Goal: Register for event/course

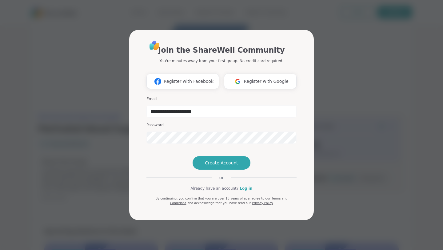
click at [353, 52] on div "**********" at bounding box center [222, 125] width 436 height 250
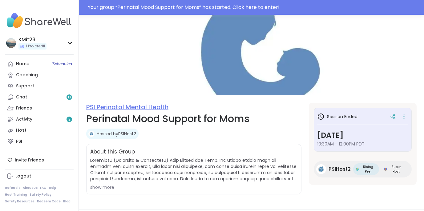
click at [140, 107] on link "PSI Perinatal Mental Health" at bounding box center [127, 107] width 82 height 9
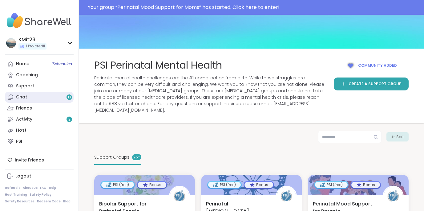
click at [58, 100] on link "Chat 13" at bounding box center [39, 97] width 69 height 11
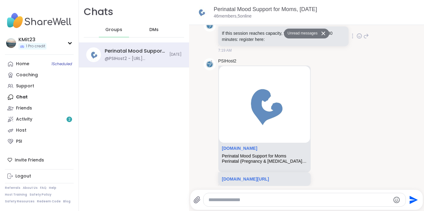
scroll to position [516, 0]
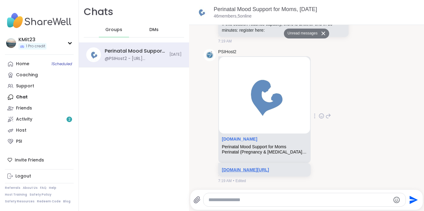
click at [238, 167] on link "sharewellnow.com/session/8bc8e33f-6234-49e1-b156-46df8c3cbee6" at bounding box center [245, 169] width 47 height 5
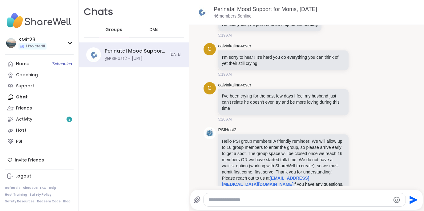
scroll to position [315, 0]
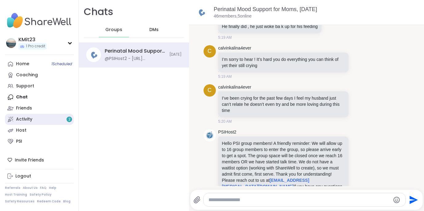
click at [25, 120] on div "Activity 2" at bounding box center [24, 119] width 16 height 6
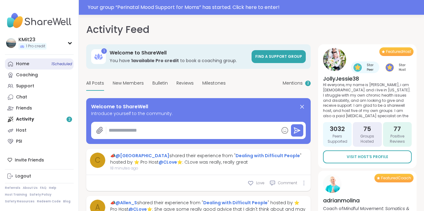
click at [34, 65] on link "Home 1 Scheduled" at bounding box center [39, 63] width 69 height 11
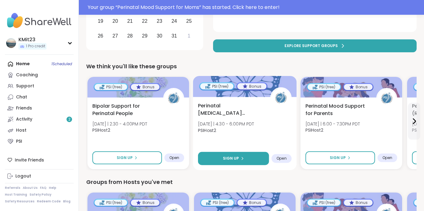
scroll to position [159, 0]
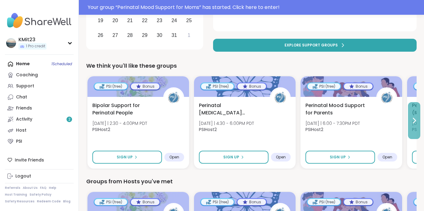
click at [415, 121] on icon at bounding box center [414, 120] width 2 height 5
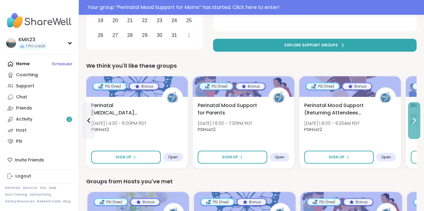
click at [415, 121] on icon at bounding box center [414, 120] width 2 height 5
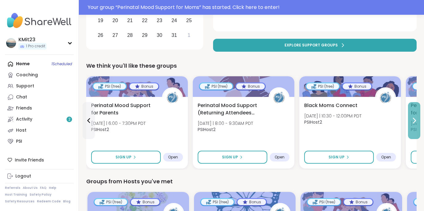
click at [415, 121] on icon at bounding box center [414, 120] width 2 height 5
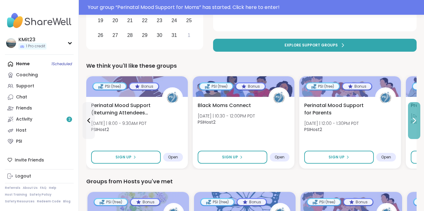
click at [415, 121] on icon at bounding box center [414, 120] width 2 height 5
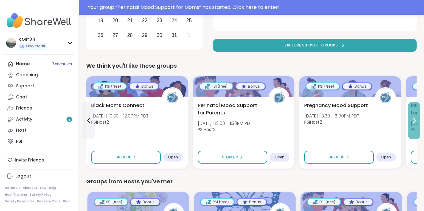
click at [415, 121] on icon at bounding box center [414, 120] width 2 height 5
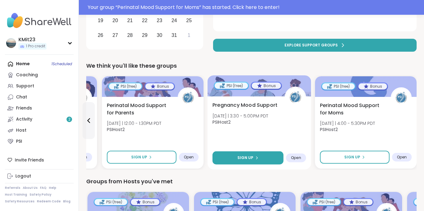
click at [266, 156] on button "Sign Up" at bounding box center [247, 157] width 71 height 13
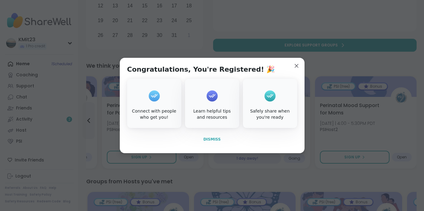
scroll to position [0, 0]
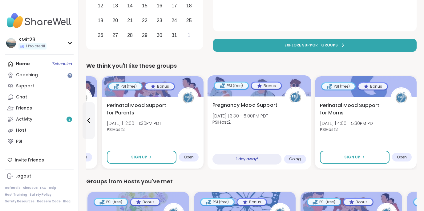
click at [293, 158] on span "Going" at bounding box center [295, 159] width 12 height 5
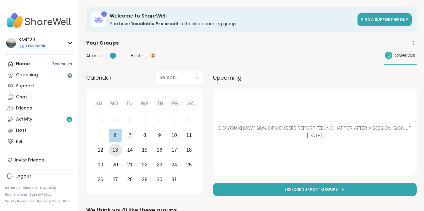
click at [116, 144] on div "13" at bounding box center [115, 150] width 13 height 13
click at [115, 152] on div "13" at bounding box center [115, 150] width 6 height 8
click at [118, 150] on div "13" at bounding box center [115, 150] width 13 height 13
click at [115, 134] on div "6" at bounding box center [115, 135] width 3 height 8
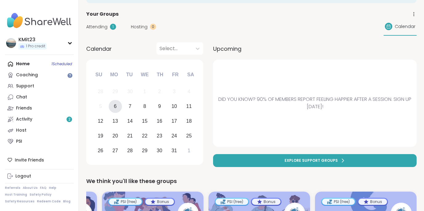
scroll to position [27, 0]
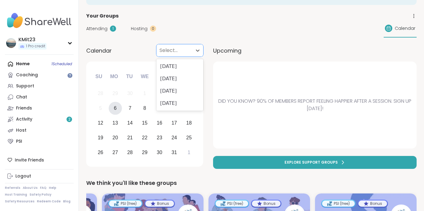
click at [190, 52] on div "Select..." at bounding box center [174, 50] width 36 height 12
click at [187, 31] on div "Attending 1 Hosting 0 Calendar" at bounding box center [251, 29] width 330 height 18
click at [60, 64] on div "Home 1 Scheduled Coaching Support Chat Friends Activity 2 Host PSI" at bounding box center [39, 102] width 69 height 89
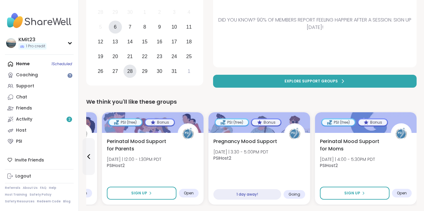
scroll to position [109, 0]
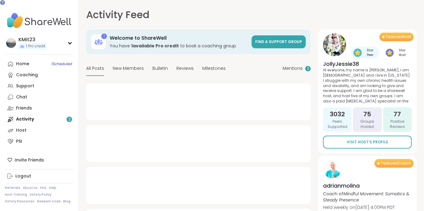
type textarea "*"
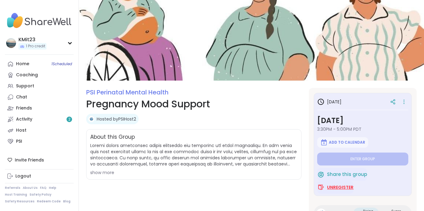
click at [328, 186] on span "Unregister" at bounding box center [340, 187] width 26 height 6
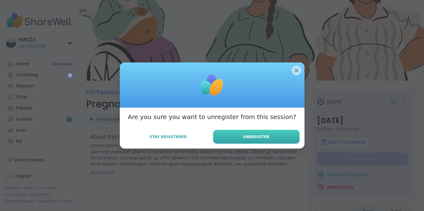
click at [251, 138] on span "Unregister" at bounding box center [256, 137] width 26 height 6
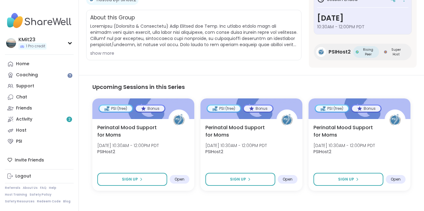
scroll to position [126, 0]
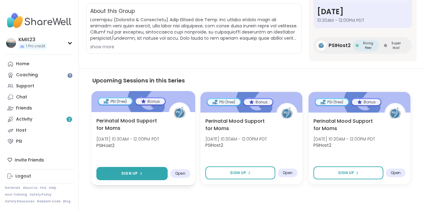
click at [147, 174] on button "Sign Up" at bounding box center [131, 173] width 71 height 13
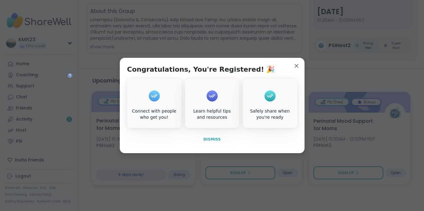
click at [215, 138] on span "Dismiss" at bounding box center [211, 139] width 17 height 4
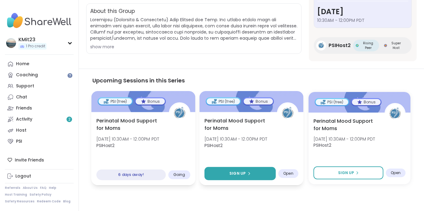
click at [231, 175] on span "Sign Up" at bounding box center [237, 174] width 16 height 6
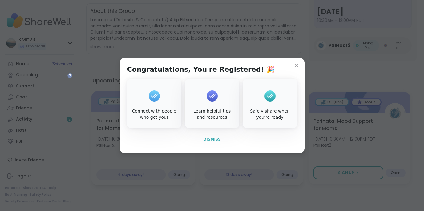
click at [217, 138] on span "Dismiss" at bounding box center [211, 139] width 17 height 4
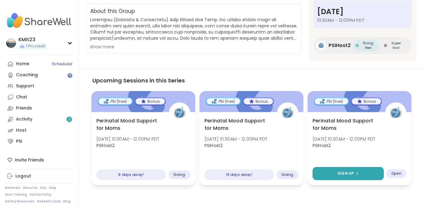
click at [339, 171] on span "Sign Up" at bounding box center [345, 174] width 16 height 6
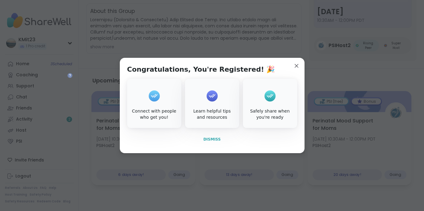
click at [206, 139] on span "Dismiss" at bounding box center [211, 139] width 17 height 4
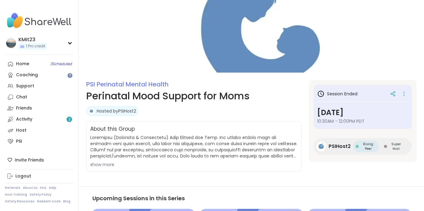
scroll to position [0, 0]
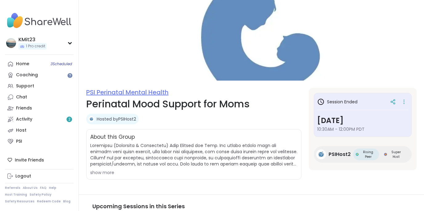
click at [142, 93] on link "PSI Perinatal Mental Health" at bounding box center [127, 92] width 82 height 9
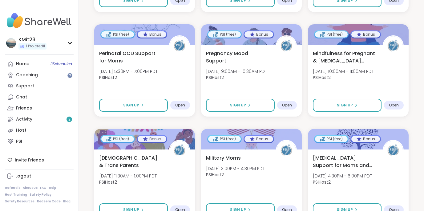
scroll to position [451, 0]
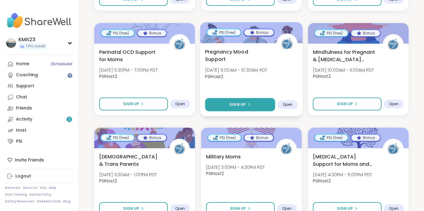
click at [245, 102] on div "Sign Up" at bounding box center [239, 105] width 21 height 6
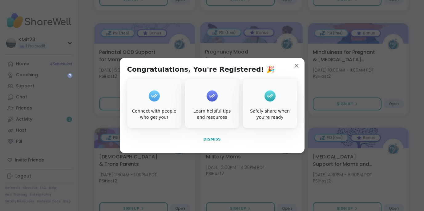
click at [214, 137] on span "Dismiss" at bounding box center [211, 139] width 17 height 4
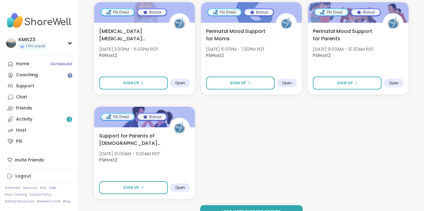
scroll to position [911, 0]
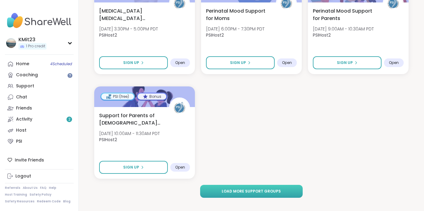
click at [236, 189] on span "Load more support groups" at bounding box center [251, 192] width 59 height 6
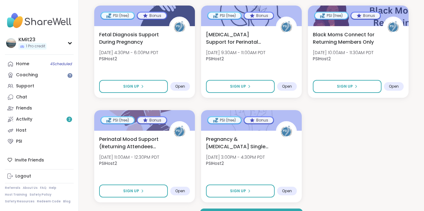
scroll to position [1748, 0]
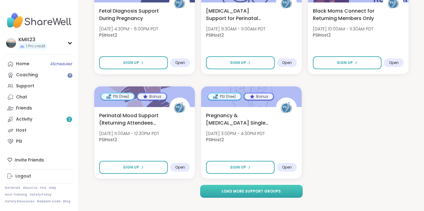
click at [241, 189] on span "Load more support groups" at bounding box center [251, 192] width 59 height 6
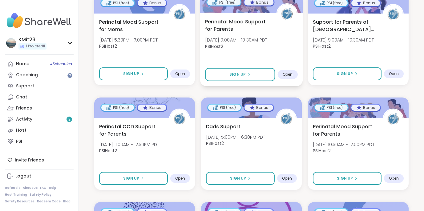
scroll to position [1956, 0]
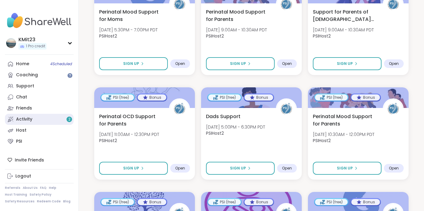
click at [30, 120] on div "Activity 2" at bounding box center [24, 119] width 16 height 6
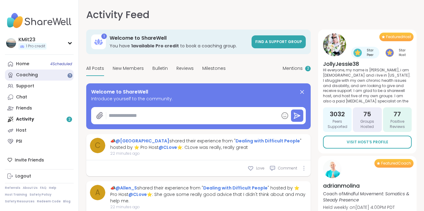
click at [27, 77] on div "Coaching" at bounding box center [27, 75] width 22 height 6
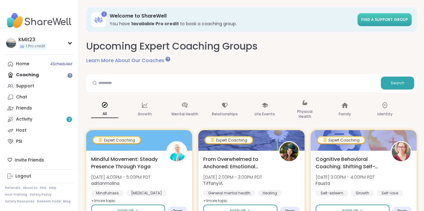
click at [391, 20] on span "Find a support group" at bounding box center [384, 19] width 47 height 5
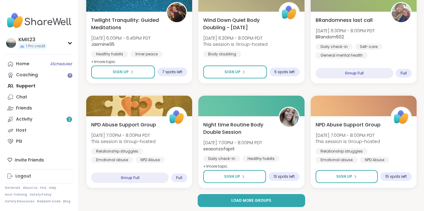
scroll to position [1177, 0]
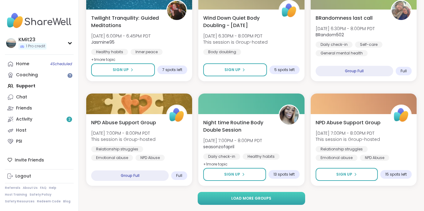
click at [226, 198] on button "Load more groups" at bounding box center [252, 198] width 108 height 13
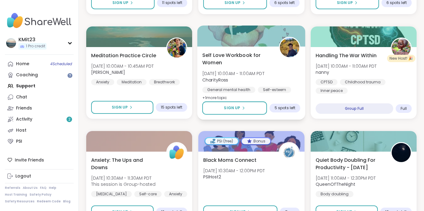
scroll to position [1977, 0]
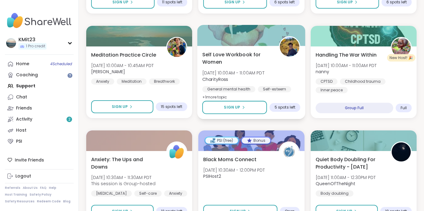
click at [230, 56] on span "Self Love Workbook for Women" at bounding box center [237, 58] width 70 height 15
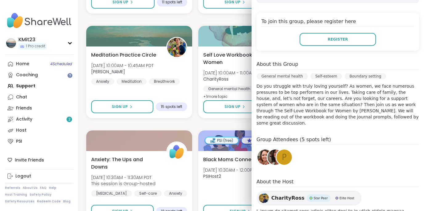
scroll to position [153, 0]
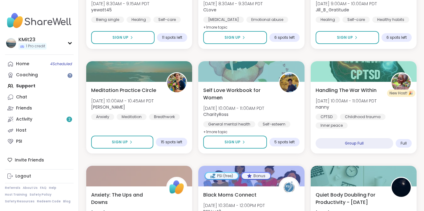
scroll to position [1940, 0]
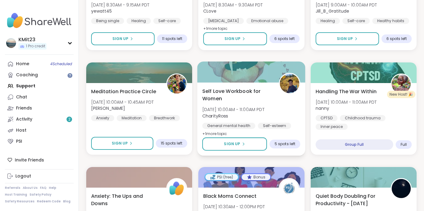
click at [223, 89] on span "Self Love Workbook for Women" at bounding box center [237, 94] width 70 height 15
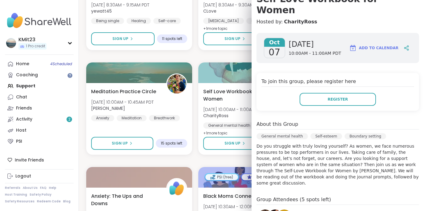
scroll to position [59, 0]
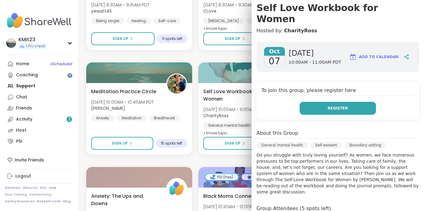
click at [331, 106] on span "Register" at bounding box center [337, 109] width 20 height 6
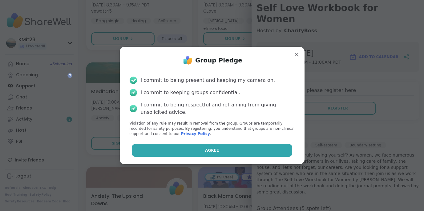
click at [234, 149] on button "Agree" at bounding box center [212, 150] width 160 height 13
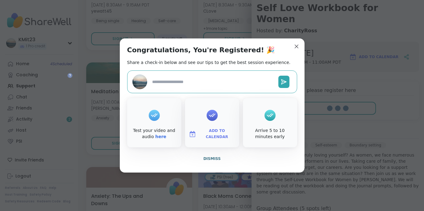
type textarea "*"
click at [210, 158] on span "Dismiss" at bounding box center [211, 159] width 17 height 4
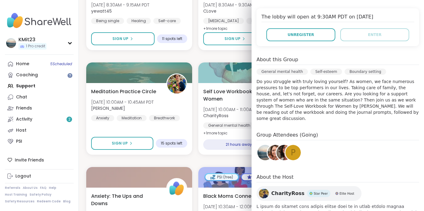
scroll to position [153, 0]
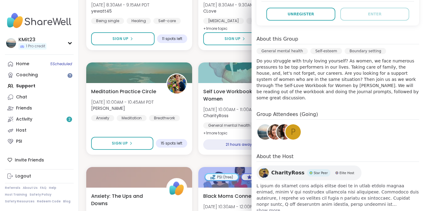
click at [263, 124] on img at bounding box center [264, 131] width 15 height 15
